Goal: Find contact information: Find contact information

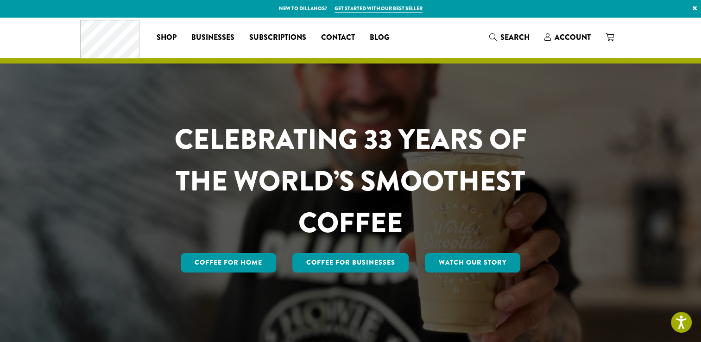
click at [120, 280] on div "CELEBRATING 33 YEARS OF THE WORLD’S SMOOTHEST COFFEE Coffee for Home Coffee For…" at bounding box center [351, 180] width 556 height 327
click at [336, 33] on span "Contact" at bounding box center [338, 38] width 34 height 12
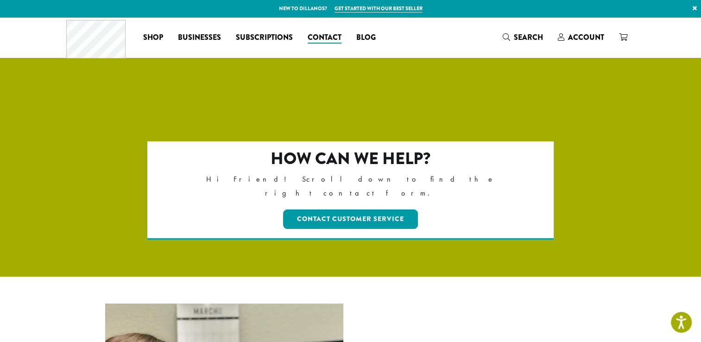
click at [127, 175] on div "How can we help? Hi Friend! Scroll down to find the right contact form. Contact…" at bounding box center [351, 197] width 542 height 113
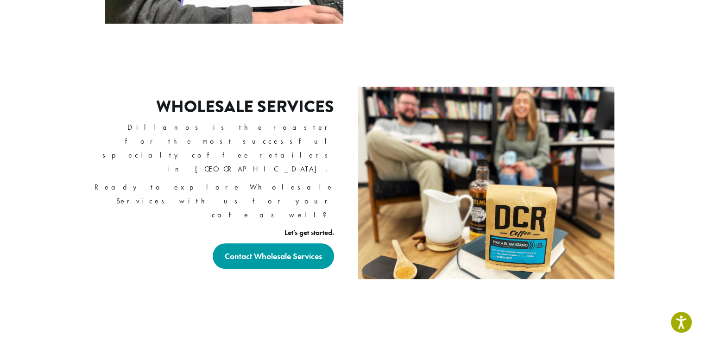
scroll to position [667, 0]
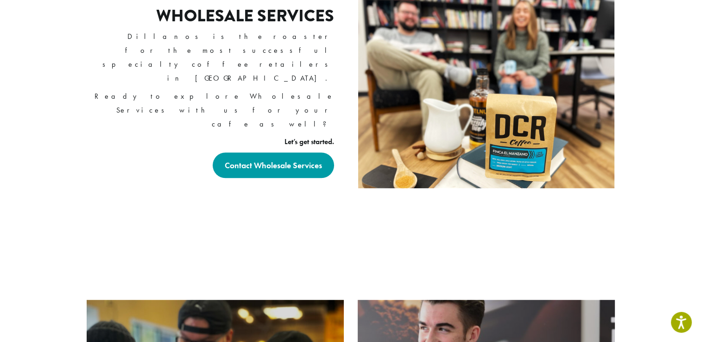
click at [111, 177] on div "Wholesale Services Dillanos is the roaster for the most successful specialty co…" at bounding box center [351, 92] width 556 height 265
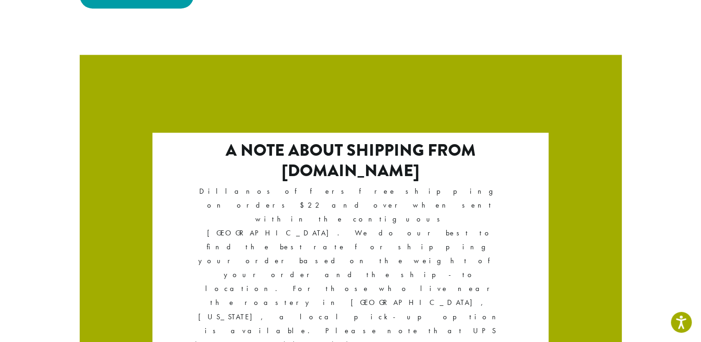
scroll to position [1616, 0]
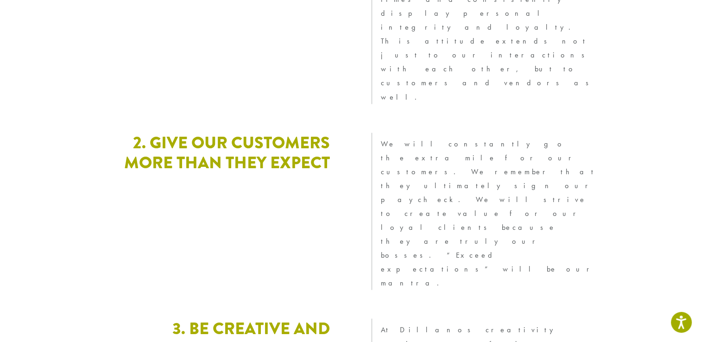
scroll to position [1895, 0]
